Goal: Task Accomplishment & Management: Complete application form

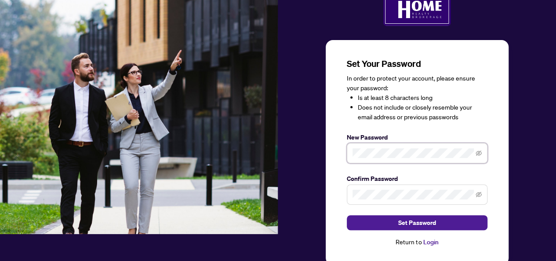
scroll to position [50, 0]
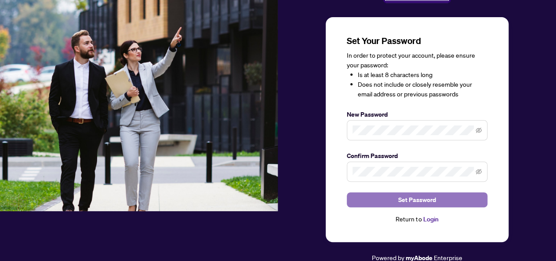
click at [408, 198] on span "Set Password" at bounding box center [417, 200] width 38 height 14
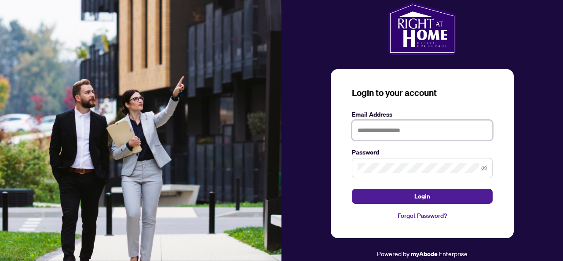
click at [387, 129] on input "text" at bounding box center [422, 130] width 141 height 20
type input "**********"
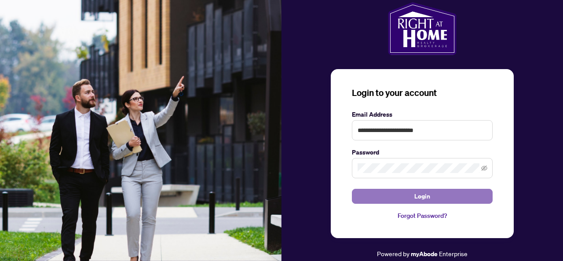
click at [416, 195] on span "Login" at bounding box center [422, 196] width 16 height 14
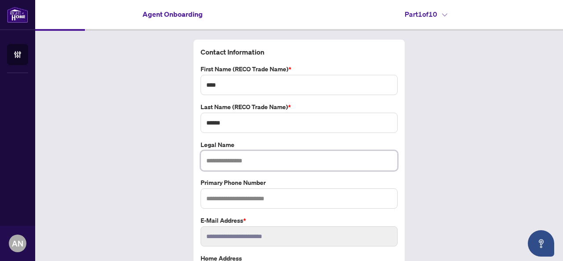
click at [238, 162] on input "text" at bounding box center [299, 160] width 197 height 20
type input "**********"
click at [231, 197] on input "text" at bounding box center [299, 198] width 197 height 20
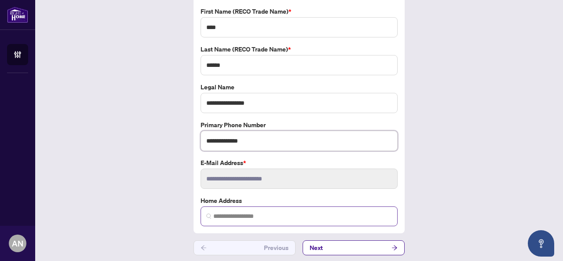
scroll to position [58, 0]
type input "**********"
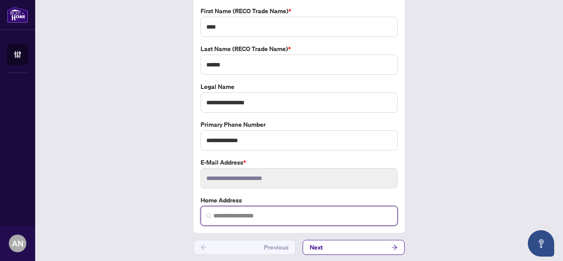
click at [234, 214] on input "search" at bounding box center [302, 215] width 179 height 9
type input "**********"
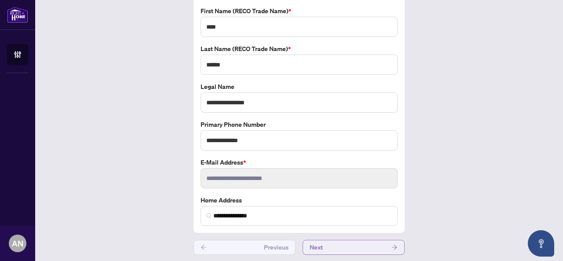
click at [361, 246] on button "Next" at bounding box center [354, 247] width 102 height 15
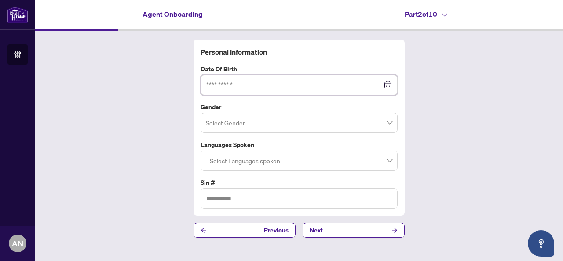
click at [226, 86] on input at bounding box center [294, 85] width 176 height 10
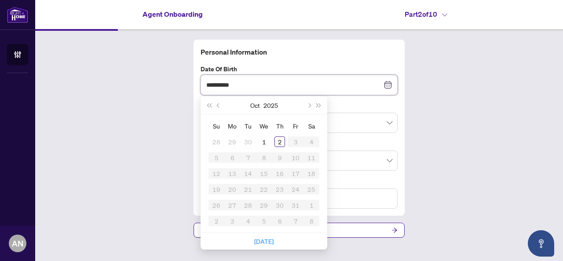
type input "**********"
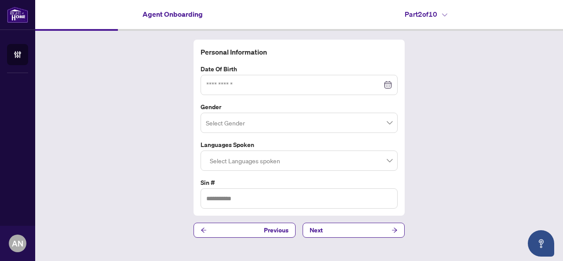
click at [428, 125] on div "Personal Information Date of Birth Oct 2025 Su Mo Tu We Th Fr Sa 28 29 30 1 2 3…" at bounding box center [299, 138] width 528 height 215
click at [389, 84] on div at bounding box center [299, 85] width 186 height 10
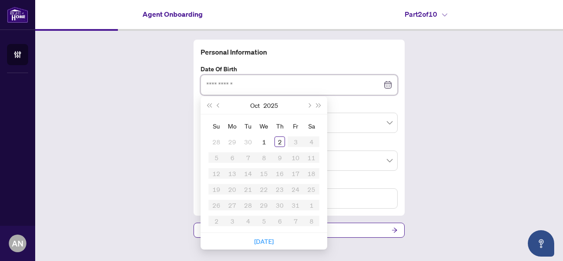
type input "**********"
click at [219, 106] on span "Previous month (PageUp)" at bounding box center [219, 105] width 4 height 4
click at [264, 190] on div "20" at bounding box center [264, 189] width 11 height 11
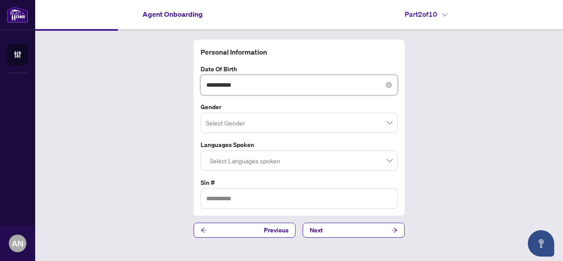
drag, startPoint x: 245, startPoint y: 82, endPoint x: 226, endPoint y: 84, distance: 19.5
click at [228, 88] on input "**********" at bounding box center [294, 85] width 176 height 10
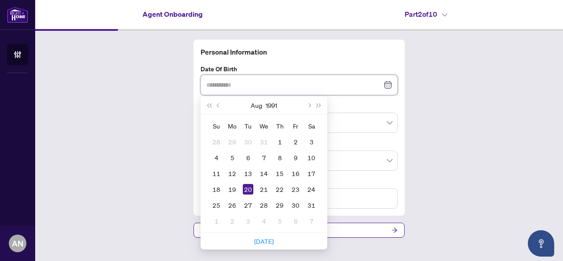
type input "**********"
click at [250, 190] on div "20" at bounding box center [248, 189] width 11 height 11
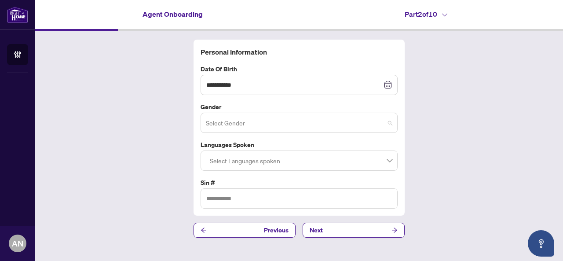
click at [241, 117] on input "search" at bounding box center [295, 123] width 179 height 19
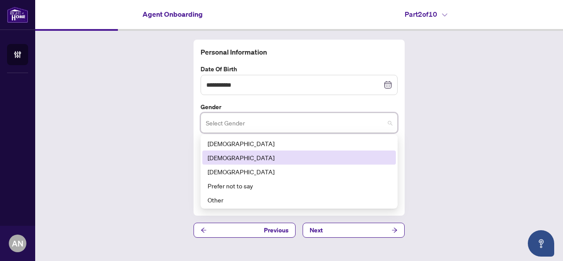
click at [226, 153] on div "Female" at bounding box center [299, 158] width 183 height 10
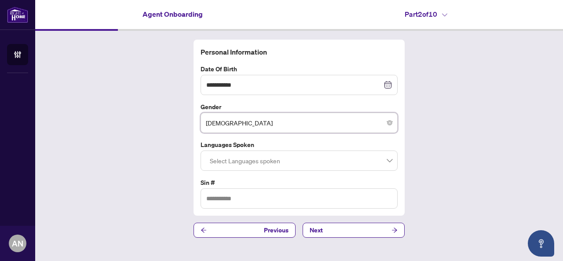
click at [247, 163] on div at bounding box center [299, 161] width 186 height 16
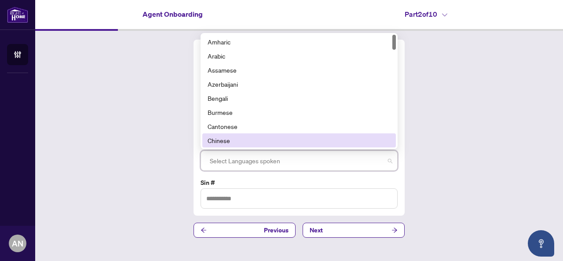
scroll to position [44, 0]
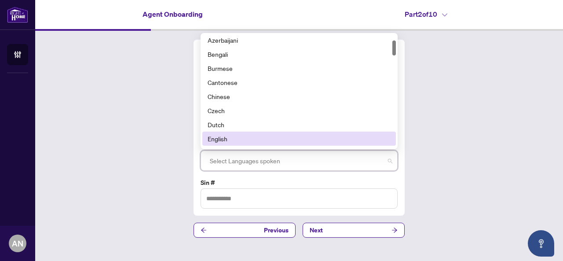
click at [223, 135] on div "English" at bounding box center [299, 139] width 183 height 10
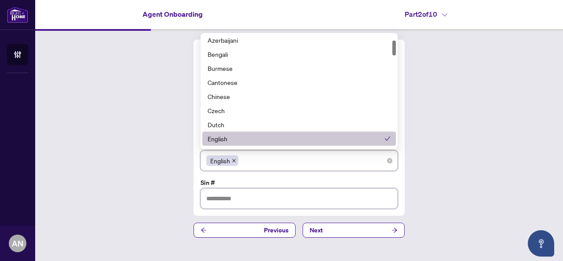
click at [248, 197] on input "text" at bounding box center [299, 198] width 197 height 20
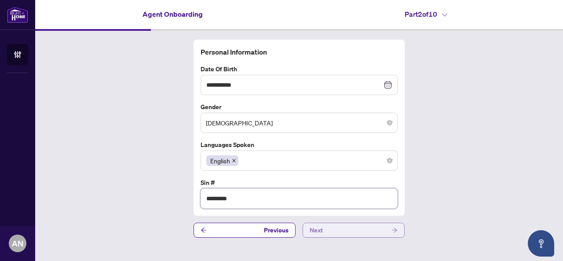
type input "*********"
click at [336, 229] on button "Next" at bounding box center [354, 230] width 102 height 15
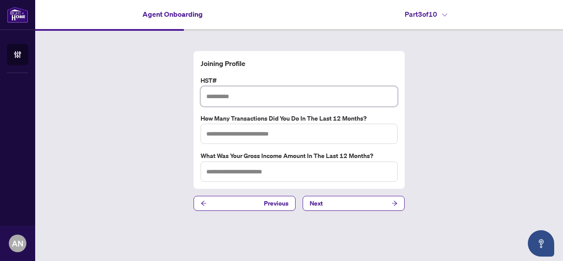
click at [230, 96] on input "text" at bounding box center [299, 96] width 197 height 20
click at [264, 135] on input "text" at bounding box center [299, 134] width 197 height 20
type input "*"
click at [270, 173] on input "text" at bounding box center [299, 171] width 197 height 20
type input "******"
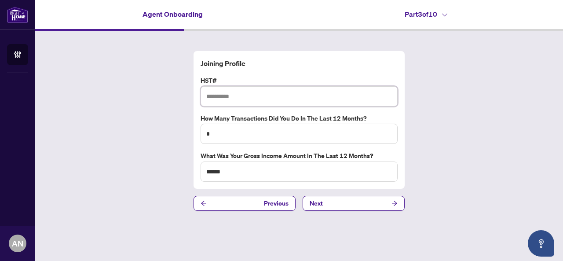
click at [214, 95] on input "text" at bounding box center [299, 96] width 197 height 20
paste input "*********"
type input "**********"
click at [328, 204] on button "Next" at bounding box center [354, 203] width 102 height 15
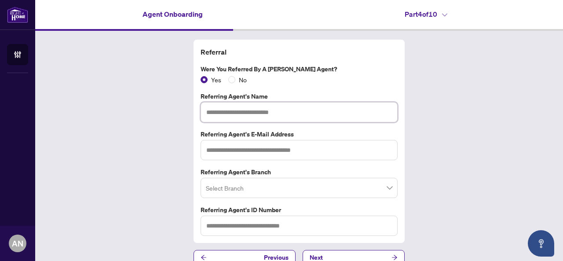
click at [243, 111] on input "text" at bounding box center [299, 112] width 197 height 20
type input "*"
type input "*********"
drag, startPoint x: 240, startPoint y: 149, endPoint x: 236, endPoint y: 148, distance: 4.4
click at [239, 148] on input "text" at bounding box center [299, 150] width 197 height 20
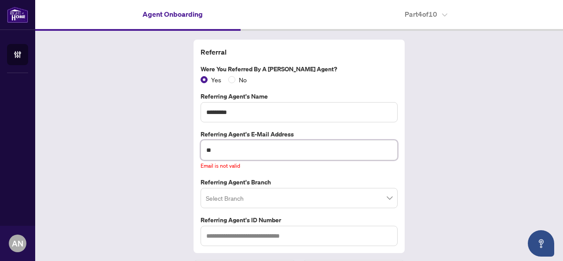
type input "*"
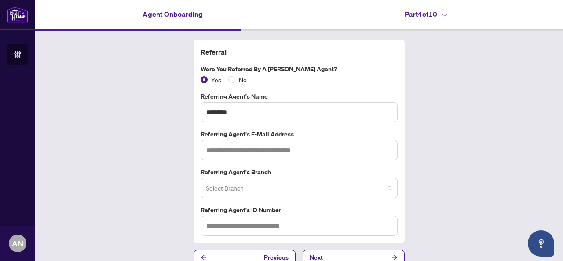
click at [246, 186] on input "search" at bounding box center [295, 188] width 179 height 19
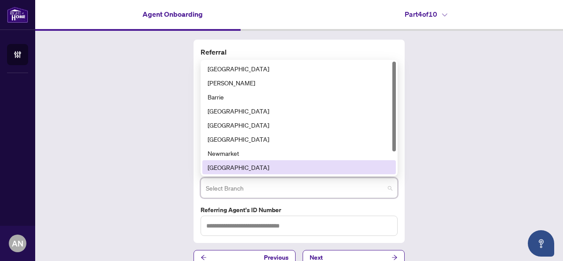
click at [226, 166] on div "Ottawa" at bounding box center [299, 167] width 183 height 10
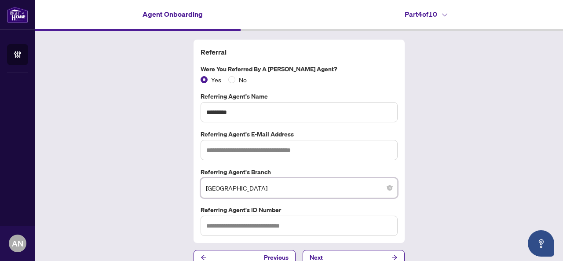
scroll to position [11, 0]
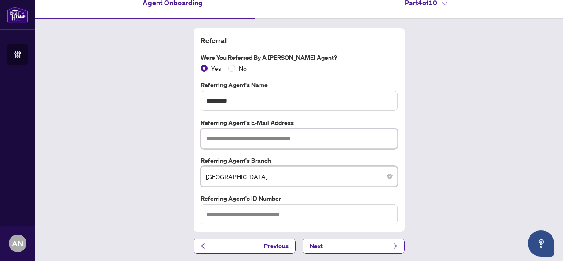
click at [220, 137] on input "text" at bounding box center [299, 138] width 197 height 20
click at [228, 139] on input "text" at bounding box center [299, 138] width 197 height 20
click at [222, 139] on input "text" at bounding box center [299, 138] width 197 height 20
click at [237, 213] on input "text" at bounding box center [299, 214] width 197 height 20
click at [231, 140] on input "text" at bounding box center [299, 138] width 197 height 20
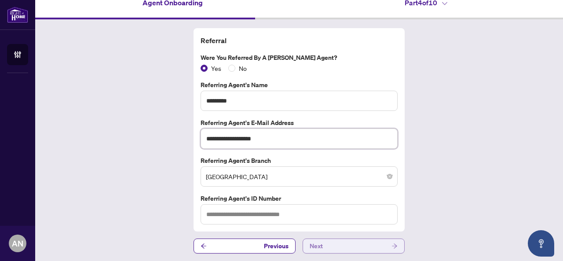
type input "**********"
click at [326, 246] on button "Next" at bounding box center [354, 245] width 102 height 15
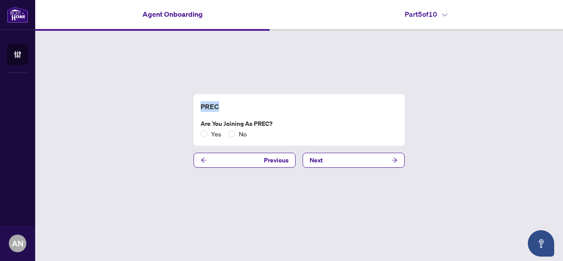
drag, startPoint x: 210, startPoint y: 109, endPoint x: 193, endPoint y: 107, distance: 17.3
click at [193, 107] on div "PREC Are you joining as PREC? Yes No Previous Next" at bounding box center [299, 131] width 528 height 200
copy h4 "PREC"
drag, startPoint x: 284, startPoint y: 124, endPoint x: 187, endPoint y: 126, distance: 96.8
click at [191, 125] on div "PREC Are you joining as PREC? Yes No Previous Next" at bounding box center [299, 131] width 528 height 200
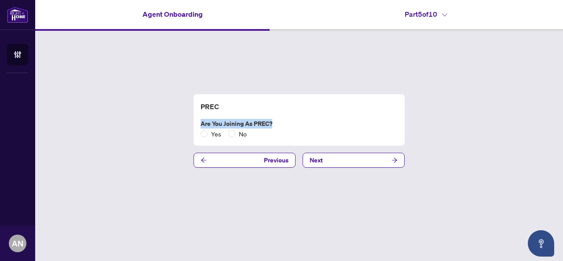
copy label "Are you joining as PREC?"
click at [343, 156] on button "Next" at bounding box center [354, 160] width 102 height 15
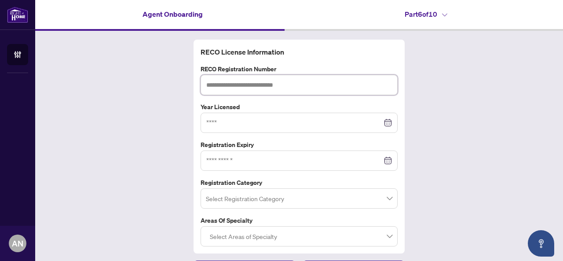
click at [271, 87] on input "text" at bounding box center [299, 85] width 197 height 20
click at [223, 88] on input "text" at bounding box center [299, 85] width 197 height 20
type input "*******"
click at [313, 121] on input at bounding box center [294, 123] width 176 height 10
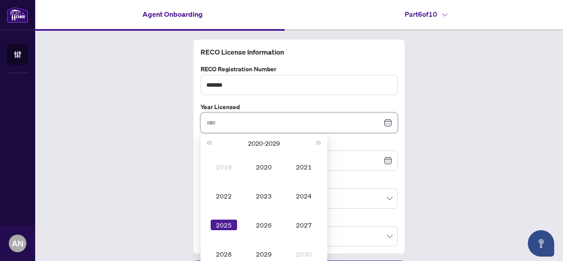
type input "****"
click at [217, 223] on div "2025" at bounding box center [224, 224] width 26 height 11
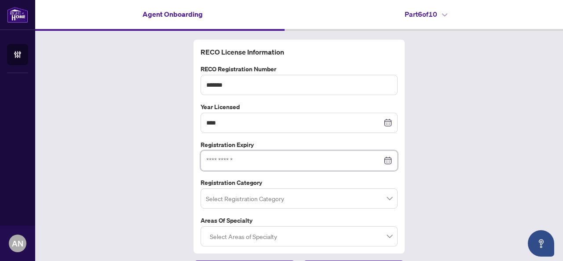
click at [223, 160] on input at bounding box center [294, 161] width 176 height 10
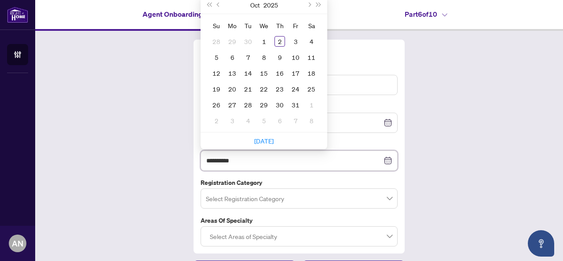
type input "**********"
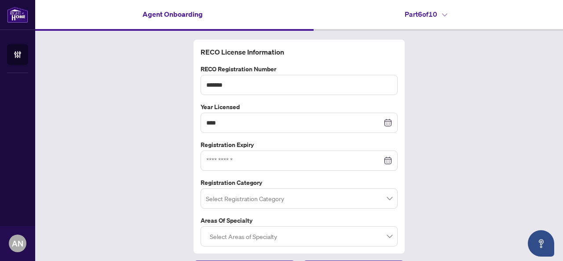
click at [158, 176] on div "RECO License Information RECO Registration Number ******* Year Licensed **** 20…" at bounding box center [299, 157] width 528 height 253
click at [273, 195] on input "search" at bounding box center [295, 199] width 179 height 19
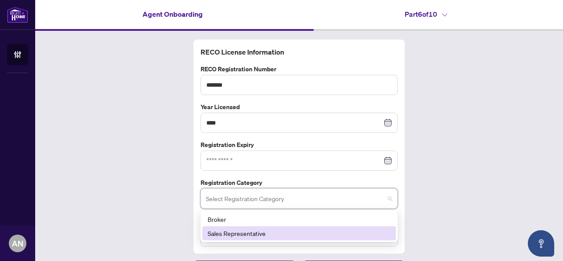
click at [238, 232] on div "Sales Representative" at bounding box center [299, 233] width 183 height 10
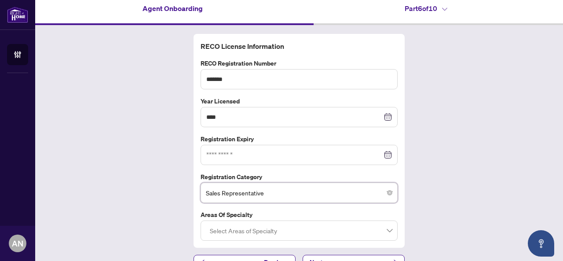
scroll to position [22, 0]
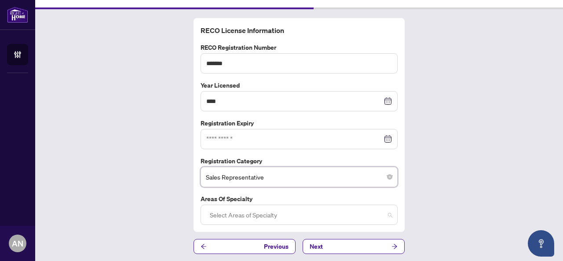
click at [263, 214] on div at bounding box center [299, 215] width 186 height 16
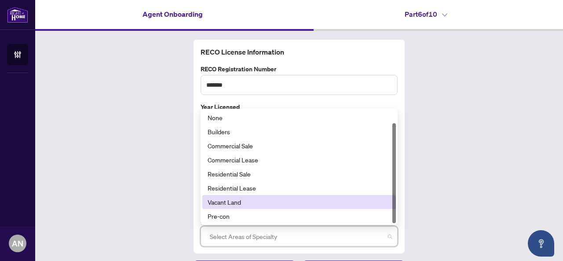
scroll to position [14, 0]
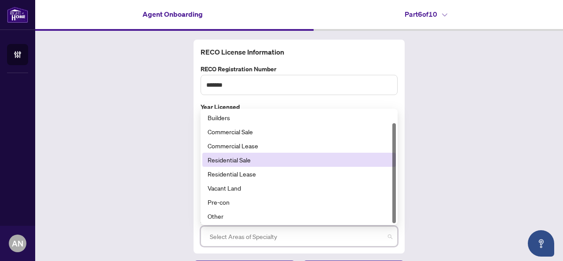
click at [243, 160] on div "Residential Sale" at bounding box center [299, 160] width 183 height 10
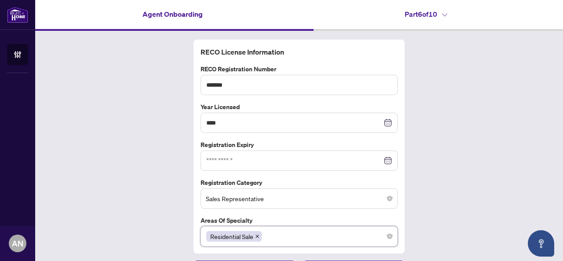
click at [452, 207] on div "RECO License Information RECO Registration Number ******* Year Licensed **** 20…" at bounding box center [299, 157] width 528 height 253
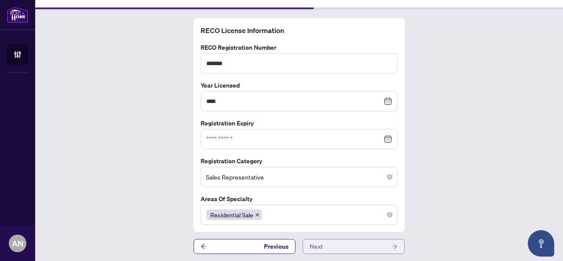
click at [341, 243] on button "Next" at bounding box center [354, 246] width 102 height 15
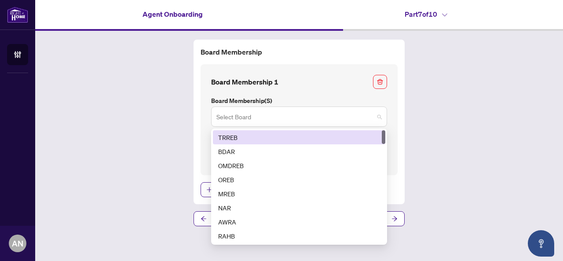
drag, startPoint x: 333, startPoint y: 106, endPoint x: 332, endPoint y: 111, distance: 5.6
click at [333, 107] on div "Select Board" at bounding box center [299, 116] width 176 height 20
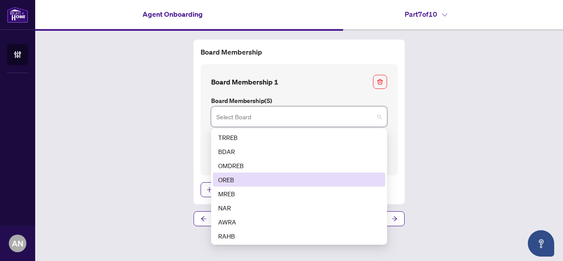
click at [238, 178] on div "OREB" at bounding box center [299, 180] width 162 height 10
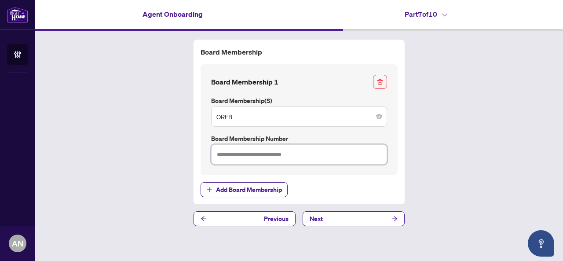
click at [278, 156] on input "text" at bounding box center [299, 154] width 176 height 20
click at [272, 177] on div "Board Membership Board Membership 1 Board Membership(s) OREB 3 4 5 TRREB BDAR O…" at bounding box center [299, 122] width 204 height 150
drag, startPoint x: 245, startPoint y: 161, endPoint x: 248, endPoint y: 153, distance: 9.2
click at [248, 153] on div "Board Membership 1 Board Membership(s) OREB 3 4 5 TRREB BDAR OMDREB OREB MREB N…" at bounding box center [299, 119] width 197 height 111
click at [248, 153] on input "text" at bounding box center [299, 154] width 176 height 20
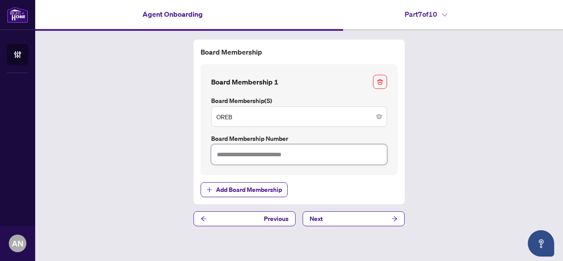
click at [267, 153] on input "text" at bounding box center [299, 154] width 176 height 20
type input "*******"
click at [325, 217] on button "Next" at bounding box center [354, 218] width 102 height 15
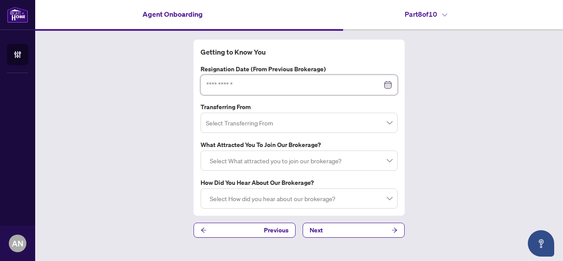
click at [208, 88] on input at bounding box center [294, 85] width 176 height 10
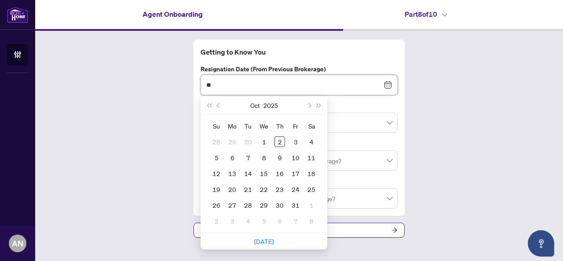
type input "*"
click at [219, 106] on span "Previous month (PageUp)" at bounding box center [219, 105] width 4 height 4
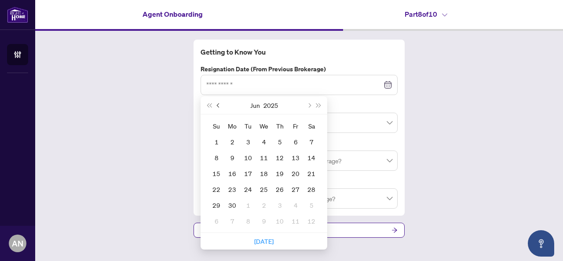
click at [219, 106] on span "Previous month (PageUp)" at bounding box center [219, 105] width 4 height 4
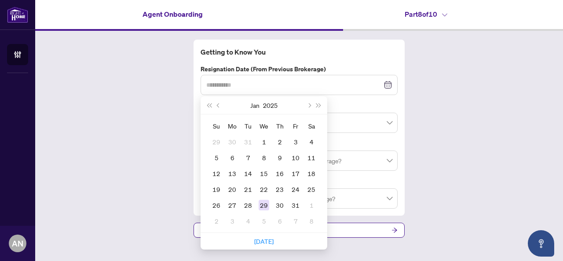
type input "**********"
click at [264, 203] on div "29" at bounding box center [264, 205] width 11 height 11
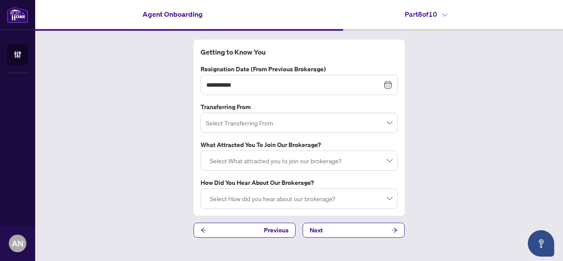
click at [253, 123] on input "search" at bounding box center [295, 123] width 179 height 19
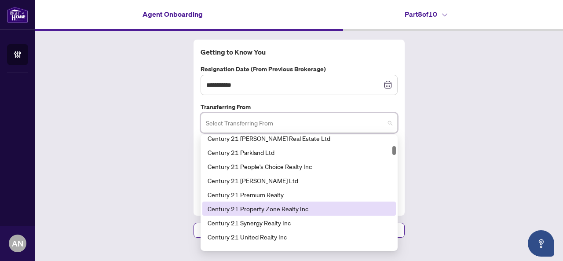
scroll to position [528, 0]
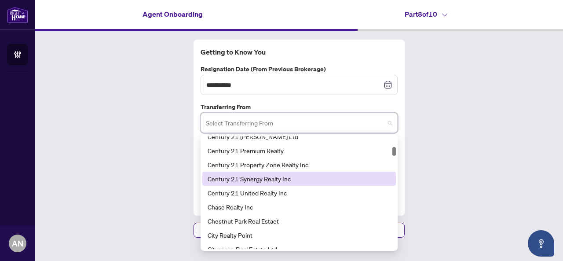
click at [389, 124] on span at bounding box center [299, 122] width 186 height 17
type input "**"
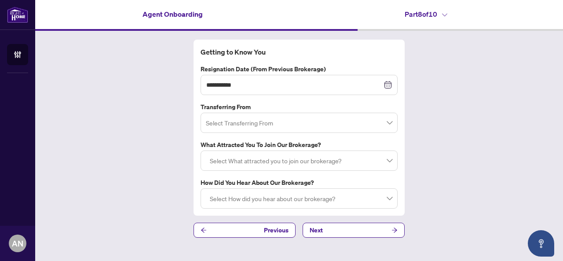
click at [277, 180] on label "How did you hear about our brokerage?" at bounding box center [299, 183] width 197 height 10
click at [381, 121] on input "search" at bounding box center [295, 123] width 179 height 19
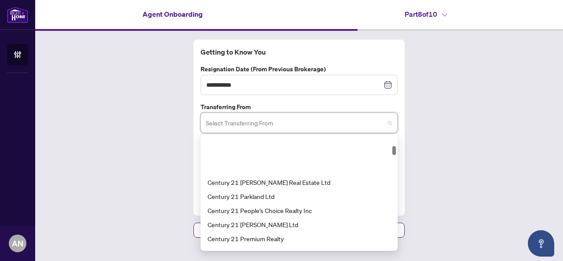
scroll to position [484, 0]
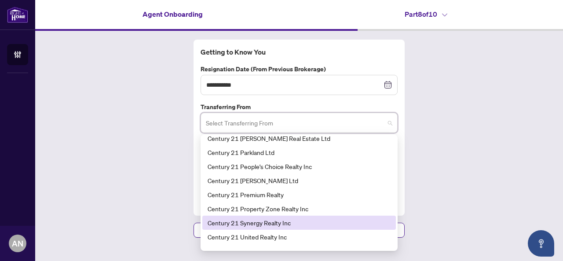
click at [259, 219] on div "Century 21 Synergy Realty Inc" at bounding box center [299, 223] width 183 height 10
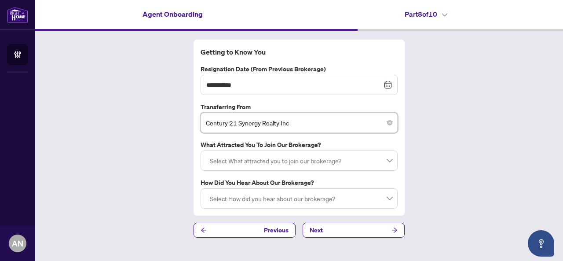
click at [310, 159] on div at bounding box center [299, 161] width 186 height 16
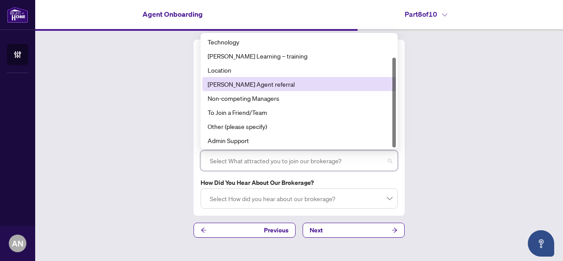
scroll to position [0, 0]
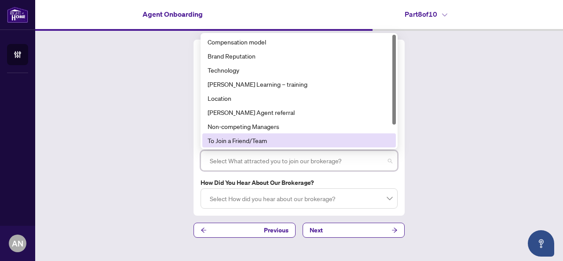
click at [249, 162] on div at bounding box center [299, 161] width 186 height 16
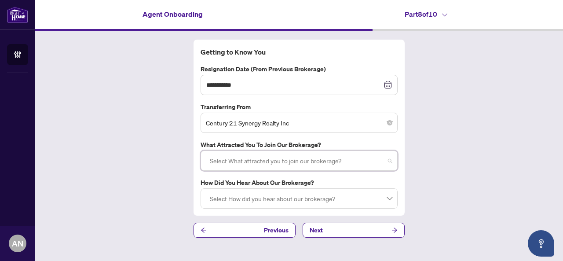
click at [245, 160] on div at bounding box center [299, 161] width 186 height 16
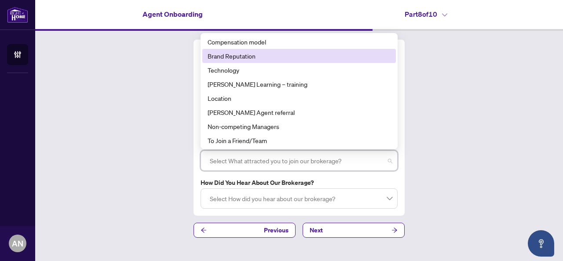
click at [243, 55] on div "Brand Reputation" at bounding box center [299, 56] width 183 height 10
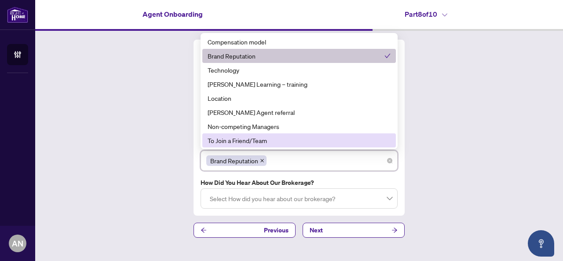
click at [324, 198] on div at bounding box center [299, 198] width 186 height 16
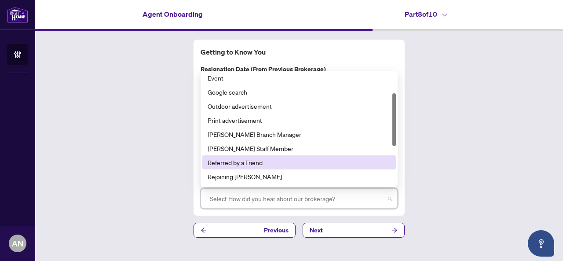
scroll to position [88, 0]
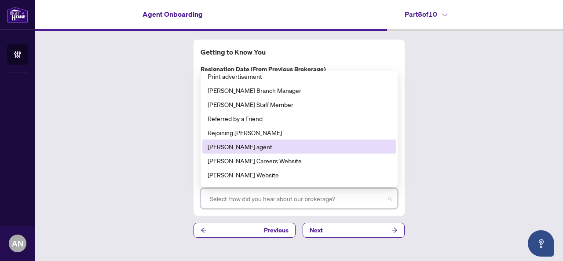
click at [233, 145] on div "RAHR agent" at bounding box center [299, 147] width 183 height 10
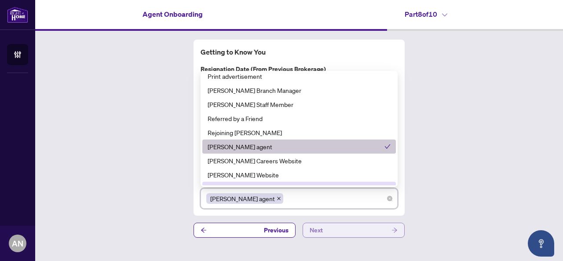
click at [386, 230] on button "Next" at bounding box center [354, 230] width 102 height 15
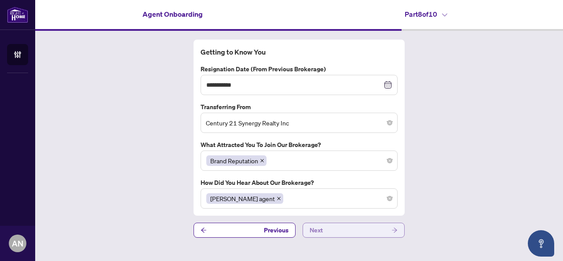
click at [379, 230] on button "Next" at bounding box center [354, 230] width 102 height 15
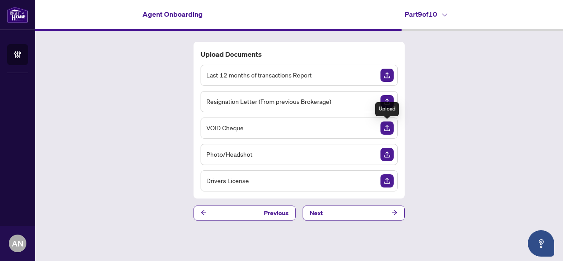
click at [386, 128] on img "Upload Document" at bounding box center [386, 127] width 13 height 13
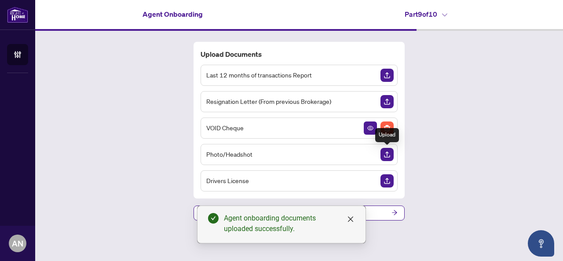
click at [388, 153] on img "Upload Document" at bounding box center [386, 154] width 13 height 13
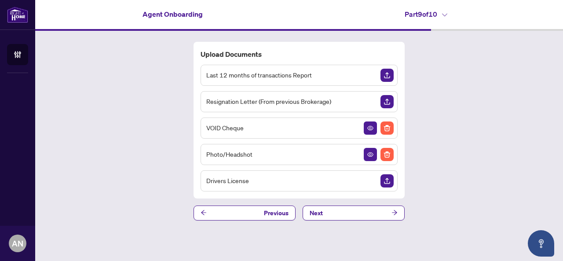
drag, startPoint x: 383, startPoint y: 73, endPoint x: 388, endPoint y: 181, distance: 107.4
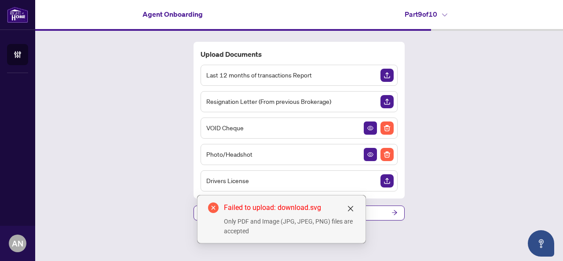
click at [380, 174] on button "button" at bounding box center [386, 180] width 13 height 13
click at [351, 208] on icon "close" at bounding box center [350, 208] width 5 height 5
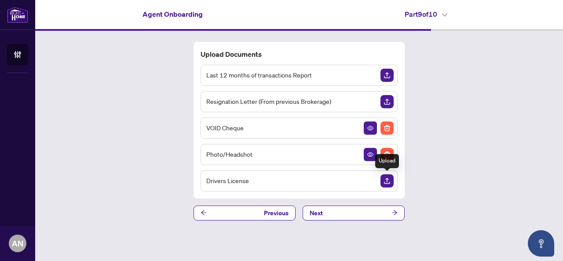
click at [388, 180] on img "Upload Document" at bounding box center [386, 180] width 13 height 13
click at [388, 177] on img "Upload Document" at bounding box center [386, 180] width 13 height 13
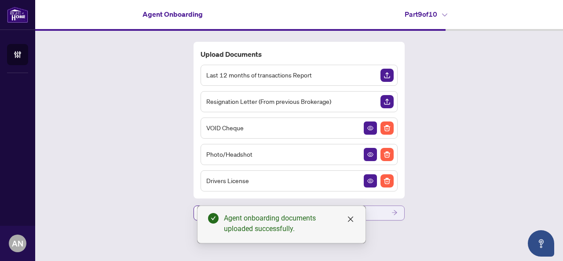
click at [396, 210] on icon "arrow-right" at bounding box center [394, 212] width 6 height 6
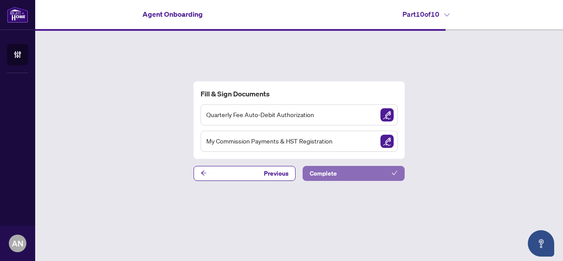
click at [360, 172] on button "Complete" at bounding box center [354, 173] width 102 height 15
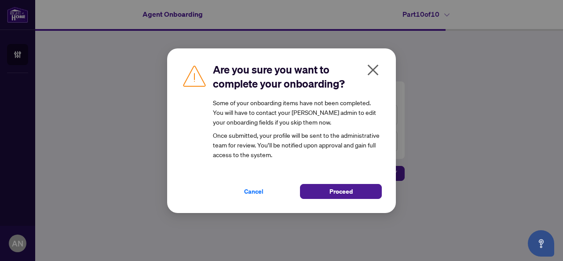
click at [369, 65] on icon "close" at bounding box center [373, 70] width 14 height 14
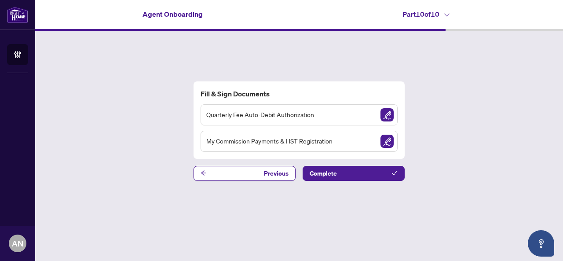
click at [386, 112] on img "Sign Document" at bounding box center [386, 114] width 13 height 13
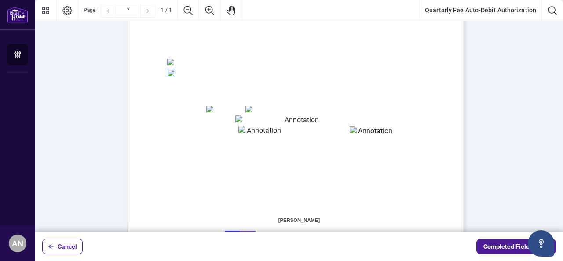
scroll to position [220, 0]
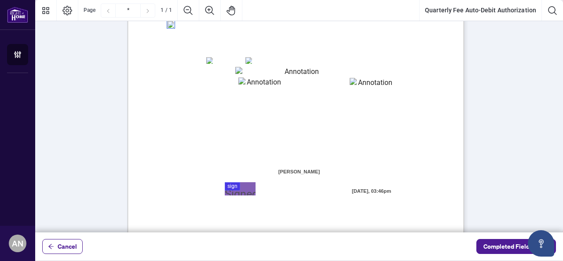
click at [229, 187] on div at bounding box center [299, 116] width 528 height 232
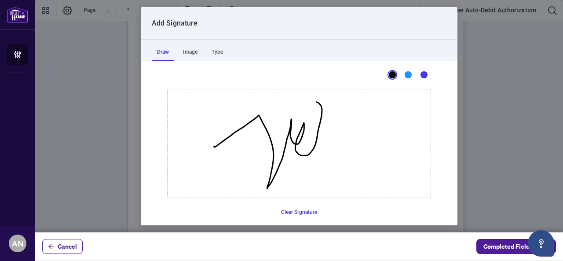
drag, startPoint x: 211, startPoint y: 146, endPoint x: 291, endPoint y: 123, distance: 83.1
click at [290, 122] on icon "Drawing canvas" at bounding box center [299, 143] width 263 height 108
drag, startPoint x: 184, startPoint y: 138, endPoint x: 309, endPoint y: 121, distance: 126.5
click at [309, 121] on icon "Drawing canvas" at bounding box center [299, 143] width 263 height 108
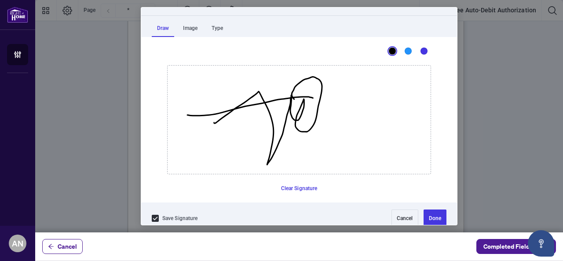
scroll to position [33, 0]
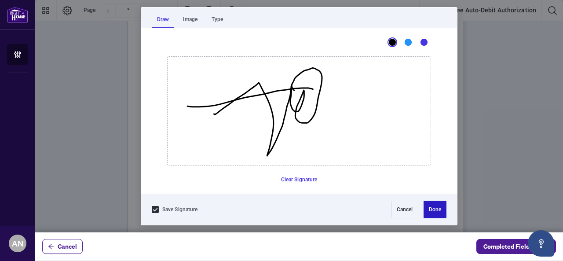
click at [430, 212] on button "Done" at bounding box center [434, 210] width 23 height 18
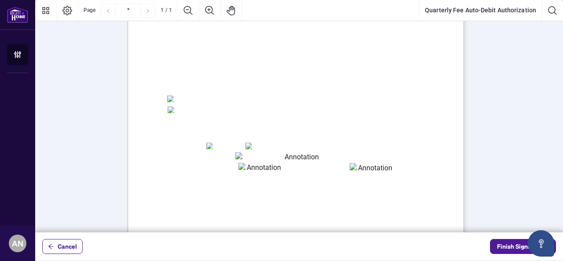
scroll to position [153, 0]
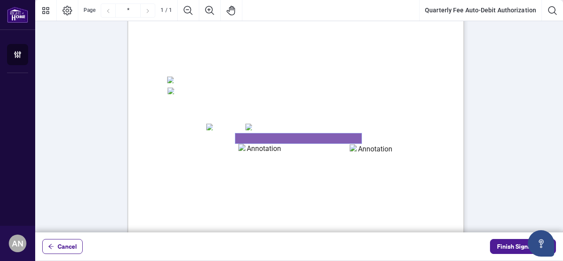
click at [259, 135] on textarea "01K5Y8JS3A7J9DHVR8AHZQ5W2H" at bounding box center [298, 138] width 126 height 10
type textarea "**********"
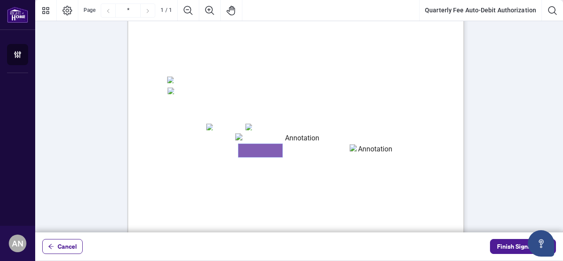
click at [260, 149] on textarea "01K5Y8JZ64A9PCMWXAE2TD2RAY" at bounding box center [260, 150] width 44 height 13
click at [260, 151] on textarea "01K5Y8JZ64A9PCMWXAE2TD2RAY" at bounding box center [260, 150] width 44 height 13
type textarea "****"
click at [384, 152] on textarea "01K5Y8K1ZVCWZEYAW75EBFBWWP" at bounding box center [372, 150] width 44 height 13
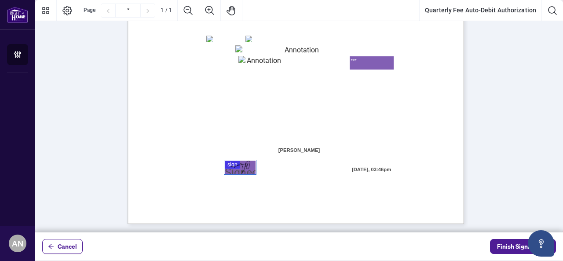
scroll to position [22, 0]
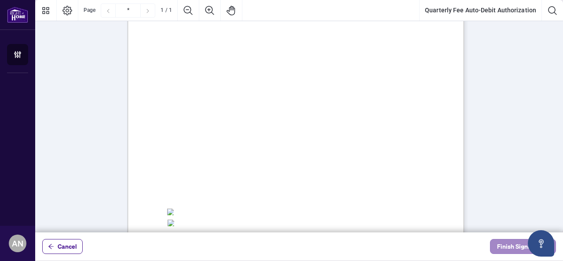
type textarea "***"
click at [509, 248] on span "Finish Signing" at bounding box center [517, 246] width 40 height 14
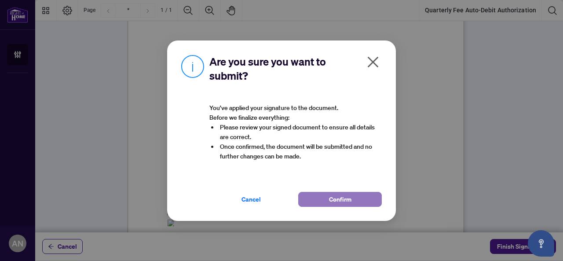
click at [324, 199] on button "Confirm" at bounding box center [340, 199] width 84 height 15
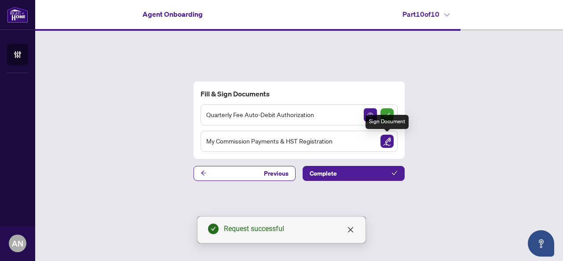
click at [384, 142] on img "Sign Document" at bounding box center [386, 141] width 13 height 13
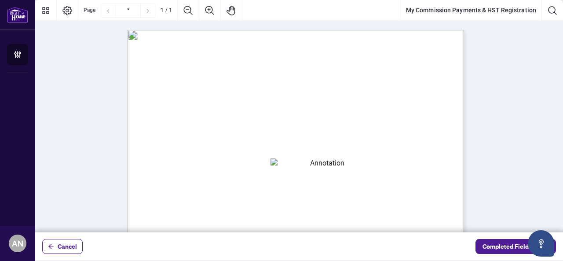
click at [303, 163] on textarea "01K5Y8V120SGGQ841HW8TCYMV1" at bounding box center [323, 164] width 106 height 13
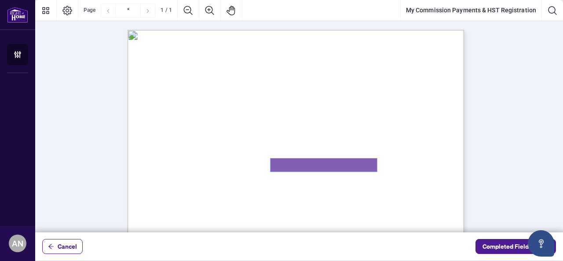
click at [289, 166] on textarea "01K5Y8V120SGGQ841HW8TCYMV1" at bounding box center [323, 164] width 106 height 13
paste textarea "*********"
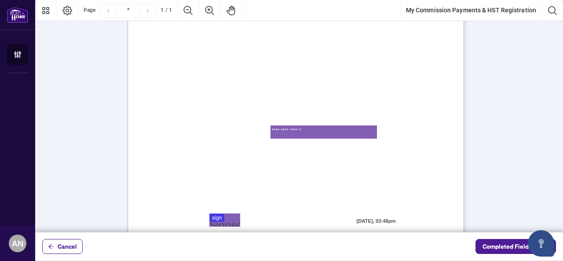
scroll to position [44, 0]
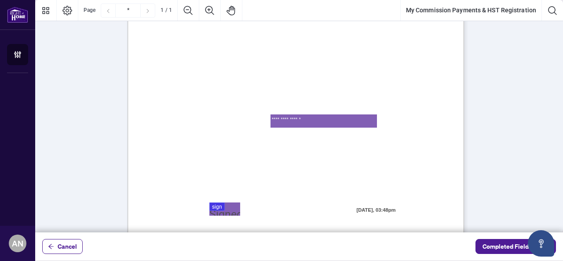
type textarea "**********"
click at [226, 207] on div at bounding box center [299, 116] width 528 height 232
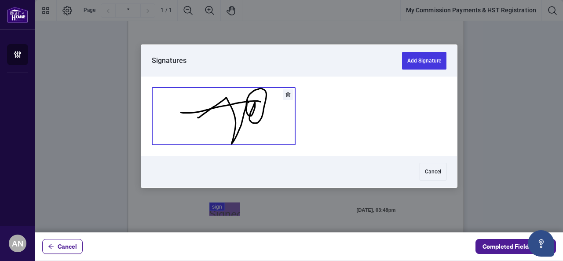
click at [244, 120] on button "Add Signature" at bounding box center [223, 116] width 143 height 57
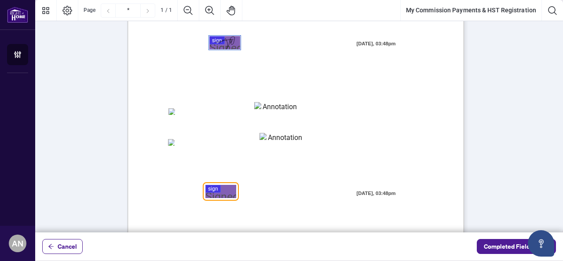
scroll to position [197, 0]
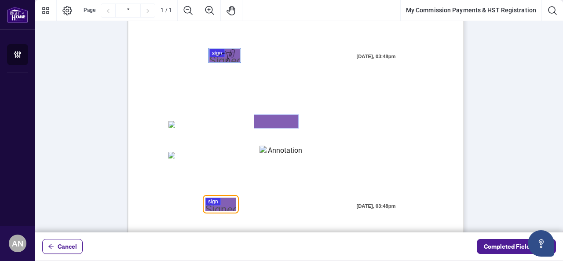
click at [279, 122] on textarea "01K5Y8VH1CV46KJCD6HVCXR8ZP" at bounding box center [276, 121] width 44 height 13
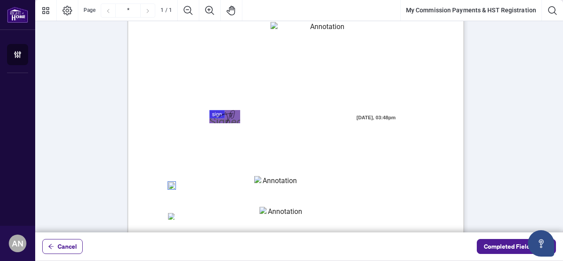
scroll to position [176, 0]
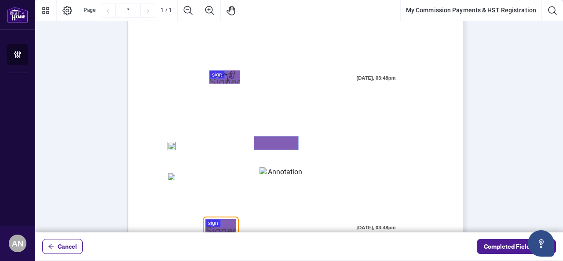
click at [265, 140] on textarea "01K5Y8VH1CV46KJCD6HVCXR8ZP" at bounding box center [276, 142] width 44 height 13
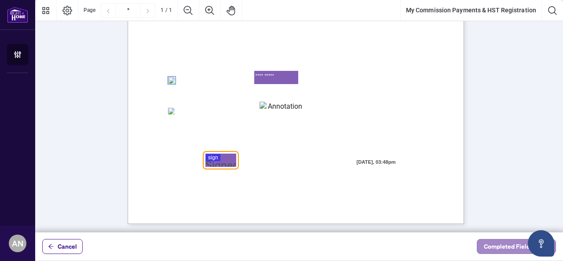
type textarea "**********"
click at [502, 248] on span "Completed Fields 1 of 2" at bounding box center [516, 246] width 65 height 14
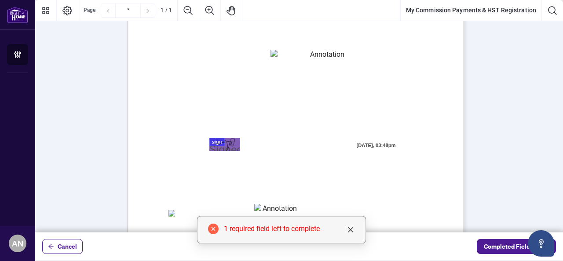
scroll to position [110, 0]
click at [309, 230] on div "1 required field left to complete" at bounding box center [289, 228] width 131 height 11
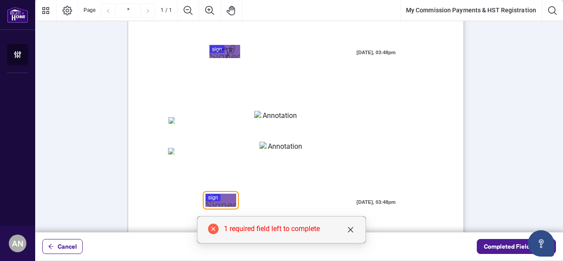
scroll to position [241, 0]
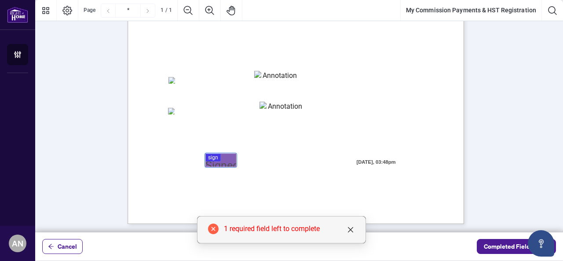
click at [221, 160] on div at bounding box center [299, 116] width 528 height 232
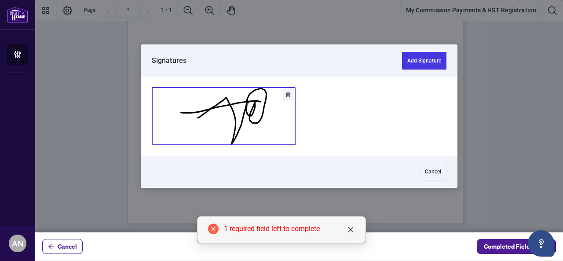
click at [241, 95] on button "Add Signature" at bounding box center [223, 116] width 143 height 57
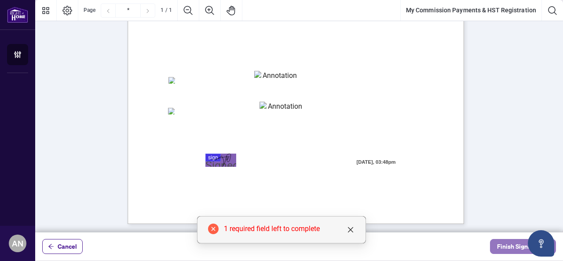
click at [515, 248] on span "Finish Signing" at bounding box center [517, 246] width 40 height 14
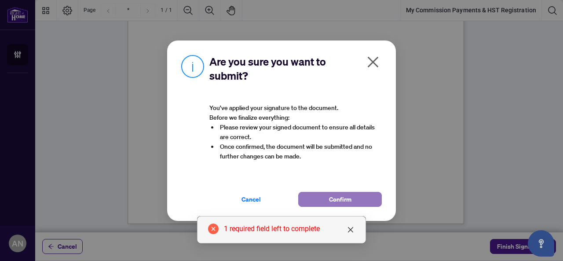
click at [368, 201] on button "Confirm" at bounding box center [340, 199] width 84 height 15
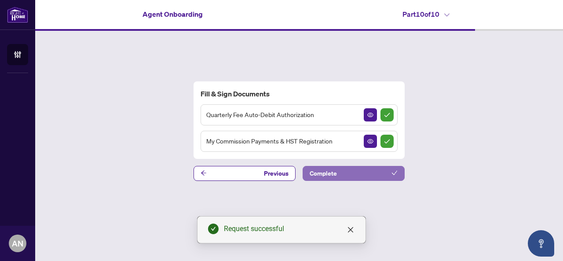
click at [380, 176] on button "Complete" at bounding box center [354, 173] width 102 height 15
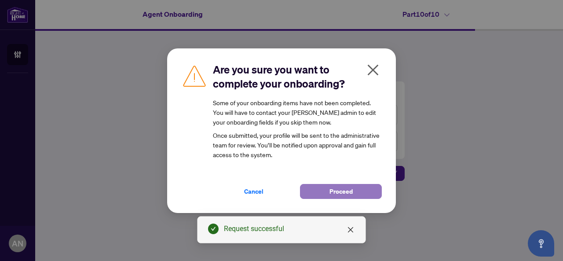
click at [334, 192] on span "Proceed" at bounding box center [340, 191] width 23 height 14
